Goal: Task Accomplishment & Management: Use online tool/utility

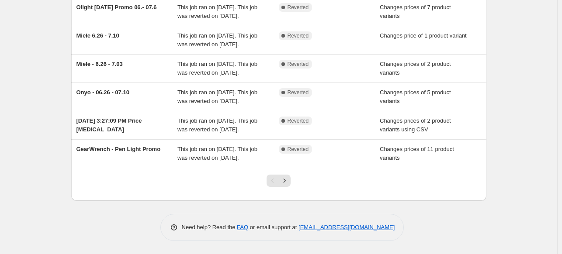
scroll to position [219, 0]
click at [289, 182] on icon "Next" at bounding box center [284, 181] width 9 height 9
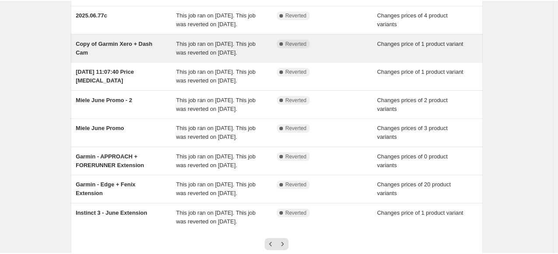
scroll to position [0, 0]
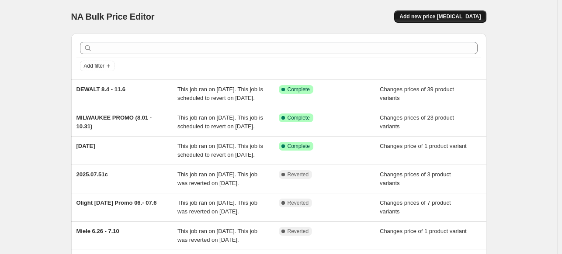
click at [458, 14] on span "Add new price [MEDICAL_DATA]" at bounding box center [440, 16] width 81 height 7
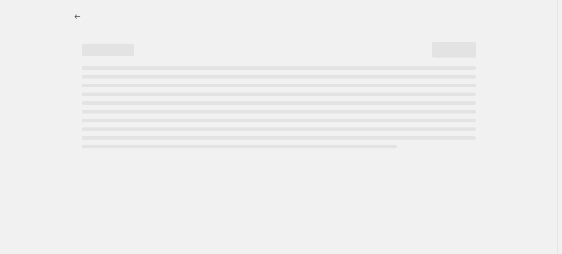
select select "percentage"
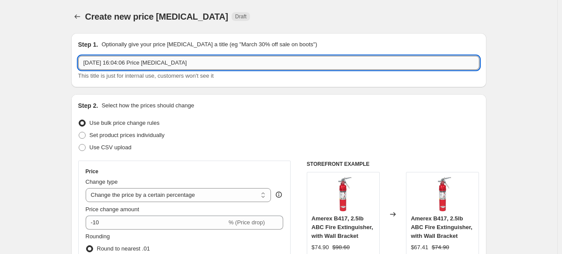
click at [156, 64] on input "25 Aug 2025, 16:04:06 Price change job" at bounding box center [278, 63] width 401 height 14
drag, startPoint x: 212, startPoint y: 67, endPoint x: 37, endPoint y: 73, distance: 175.8
type input "GARMIN -"
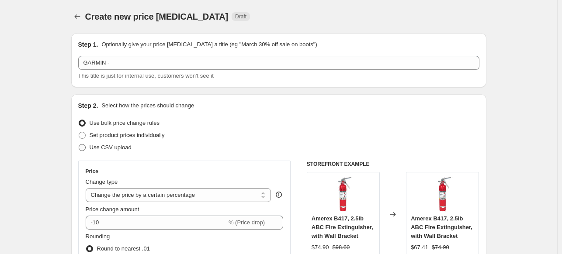
click at [122, 148] on span "Use CSV upload" at bounding box center [111, 147] width 42 height 7
click at [79, 145] on input "Use CSV upload" at bounding box center [79, 144] width 0 height 0
radio input "true"
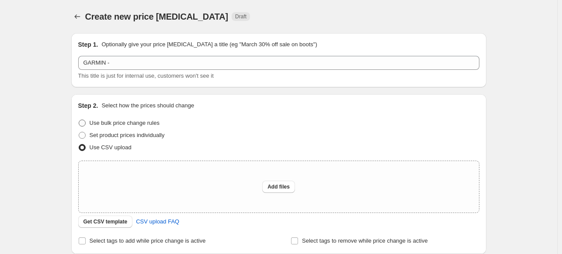
click at [132, 124] on span "Use bulk price change rules" at bounding box center [125, 123] width 70 height 7
click at [79, 120] on input "Use bulk price change rules" at bounding box center [79, 120] width 0 height 0
radio input "true"
select select "percentage"
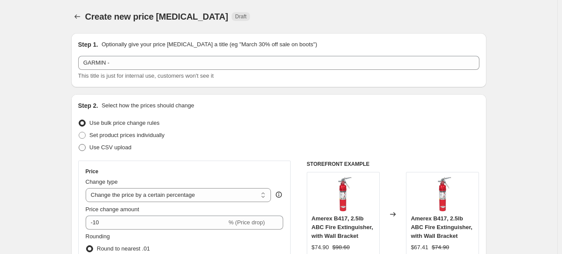
click at [119, 153] on label "Use CSV upload" at bounding box center [104, 148] width 53 height 12
click at [79, 145] on input "Use CSV upload" at bounding box center [79, 144] width 0 height 0
radio input "true"
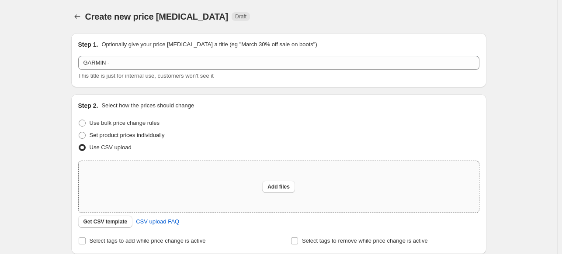
scroll to position [44, 0]
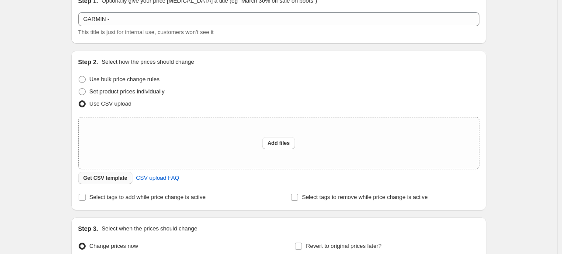
click at [109, 181] on span "Get CSV template" at bounding box center [106, 178] width 44 height 7
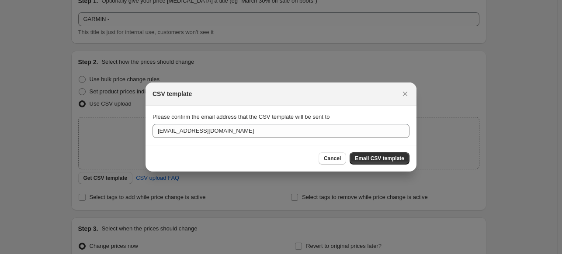
click at [392, 159] on span "Email CSV template" at bounding box center [379, 158] width 49 height 7
